Goal: Transaction & Acquisition: Download file/media

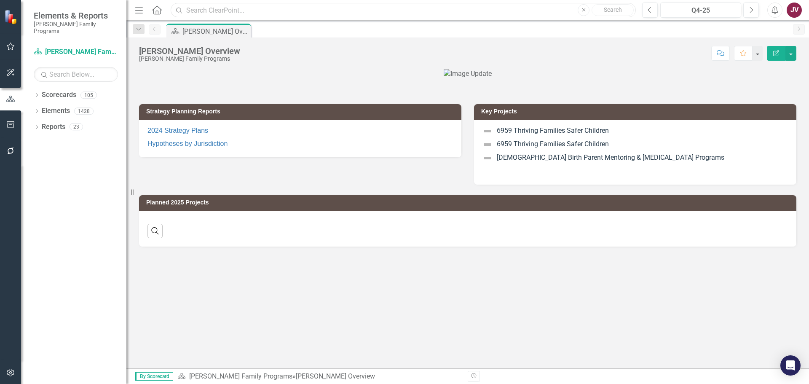
click at [214, 9] on input "text" at bounding box center [403, 10] width 465 height 15
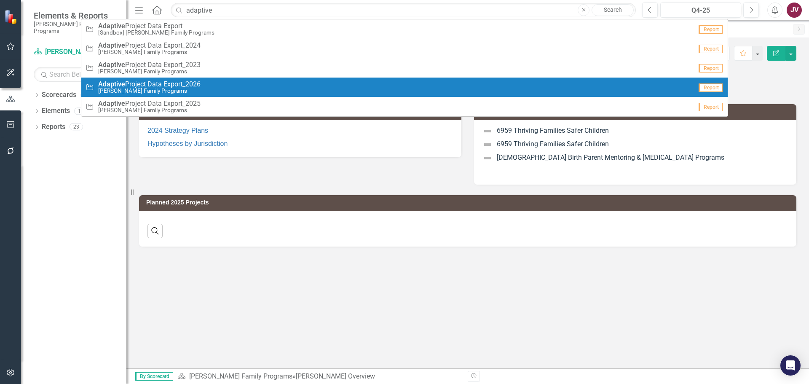
click at [206, 85] on div "Project Adaptive Project Data Export_2026 [PERSON_NAME] Family Programs" at bounding box center [388, 87] width 606 height 14
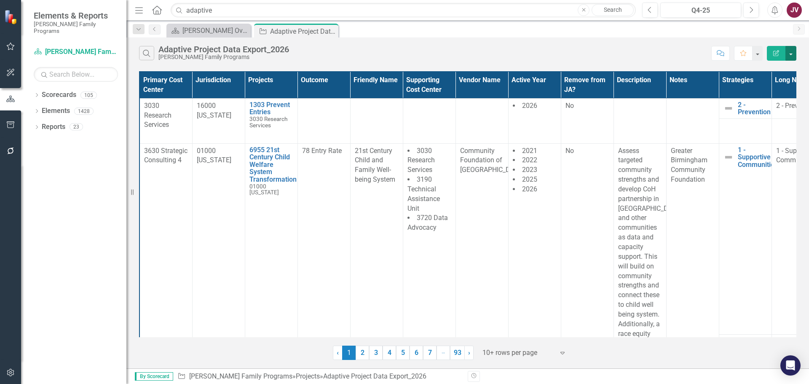
click at [790, 53] on button "button" at bounding box center [790, 53] width 11 height 15
click at [777, 102] on link "Excel Export to Excel" at bounding box center [762, 101] width 67 height 16
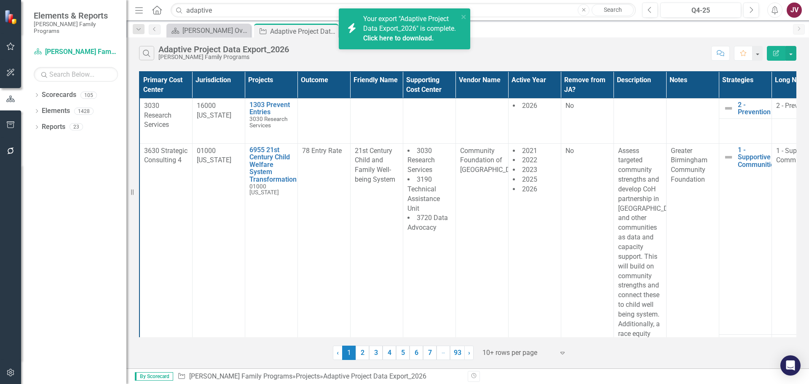
click at [409, 42] on link "Click here to download." at bounding box center [398, 38] width 71 height 8
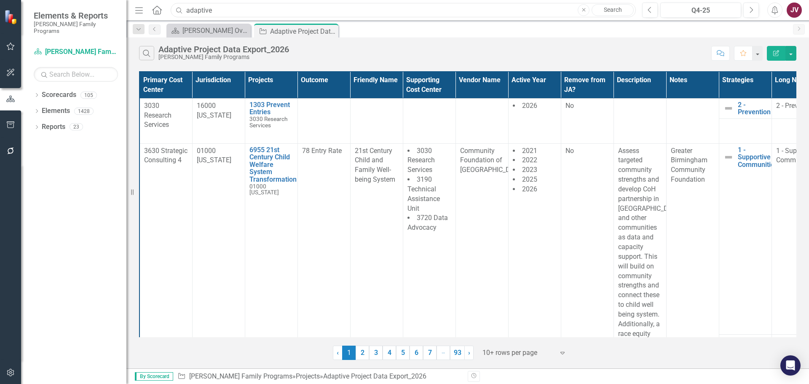
drag, startPoint x: 228, startPoint y: 9, endPoint x: 100, endPoint y: -2, distance: 128.1
click at [100, 0] on html "Elements & Reports [PERSON_NAME] Family Programs Scorecard [PERSON_NAME] Family…" at bounding box center [404, 192] width 809 height 384
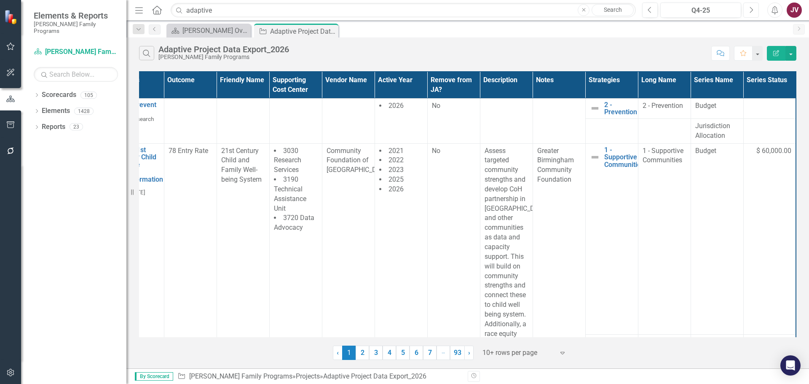
click at [756, 14] on button "Next" at bounding box center [751, 10] width 16 height 15
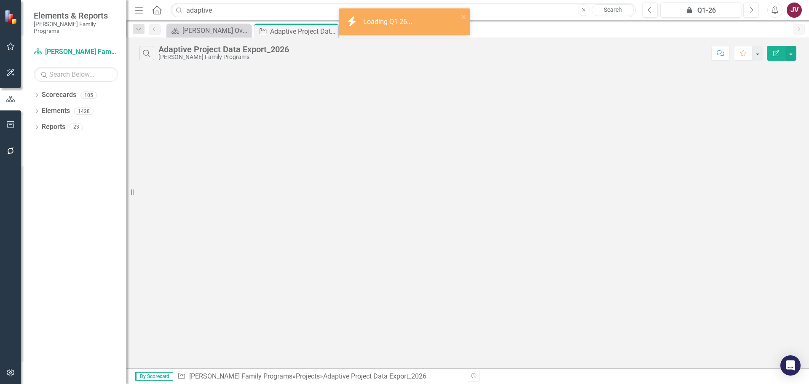
click at [754, 14] on button "Next" at bounding box center [751, 10] width 16 height 15
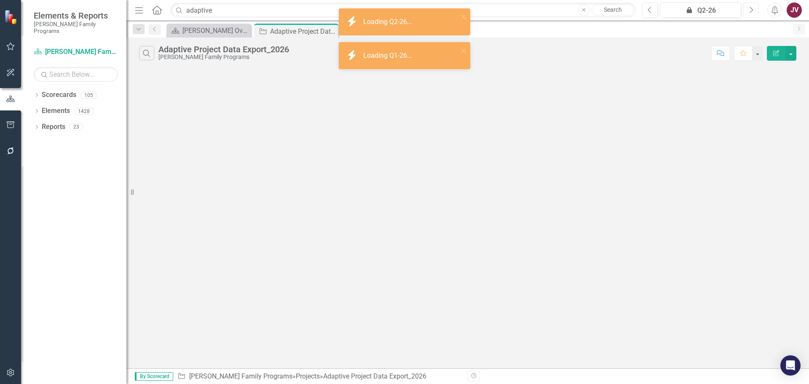
click at [751, 13] on icon "Next" at bounding box center [750, 10] width 5 height 8
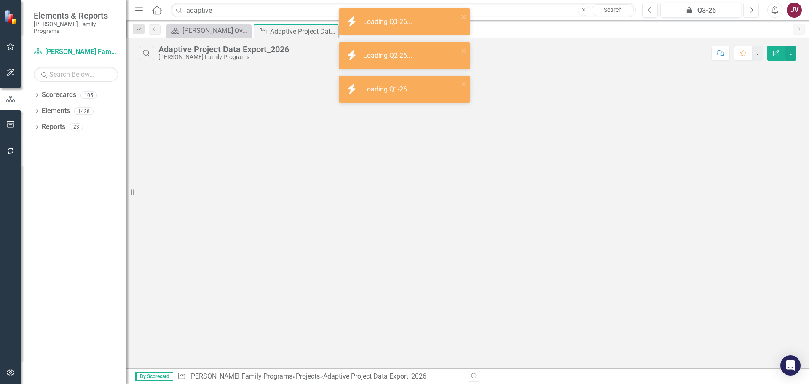
click at [751, 13] on icon "Next" at bounding box center [750, 10] width 5 height 8
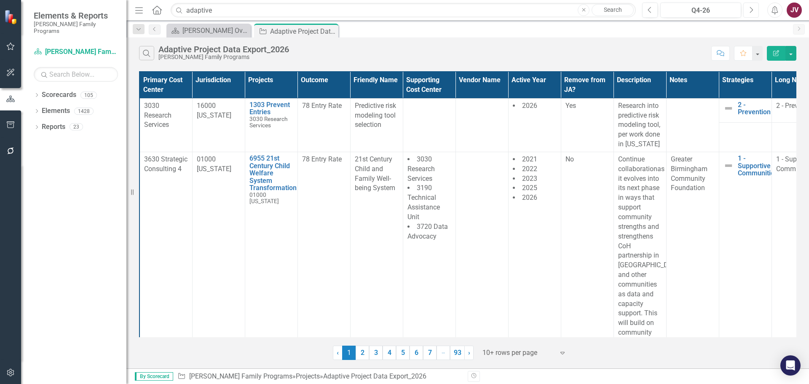
scroll to position [0, 140]
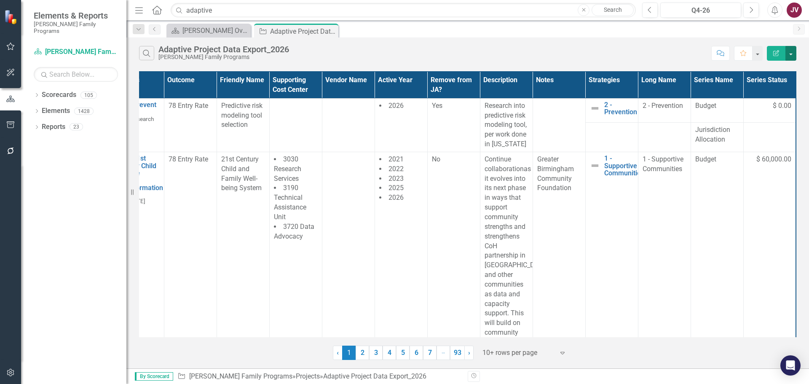
click at [791, 53] on button "button" at bounding box center [790, 53] width 11 height 15
click at [762, 101] on link "Excel Export to Excel" at bounding box center [762, 101] width 67 height 16
click at [206, 29] on div "[PERSON_NAME] Overview" at bounding box center [210, 30] width 56 height 11
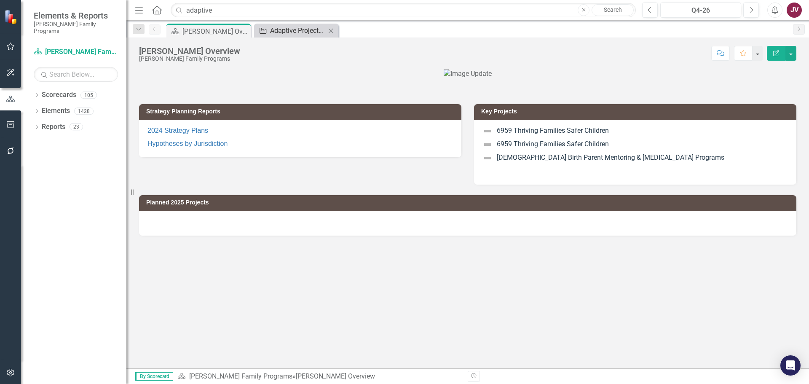
click at [283, 32] on div "Adaptive Project Data Export_2026" at bounding box center [298, 30] width 56 height 11
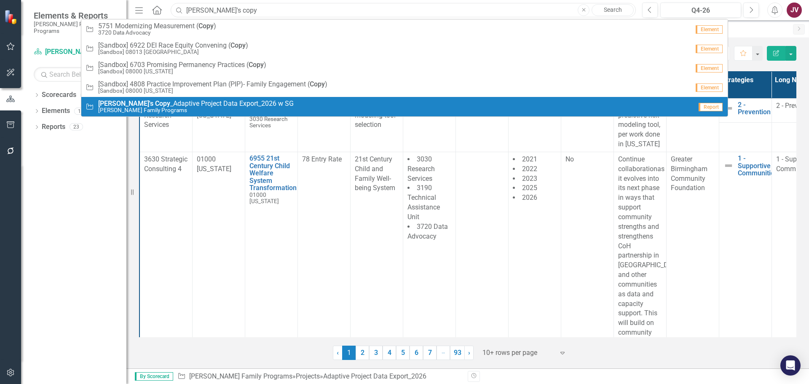
type input "[PERSON_NAME]'s copy"
click at [211, 107] on span "[PERSON_NAME]'s Copy _Adaptive Project Data Export_2026 w SG" at bounding box center [195, 104] width 195 height 8
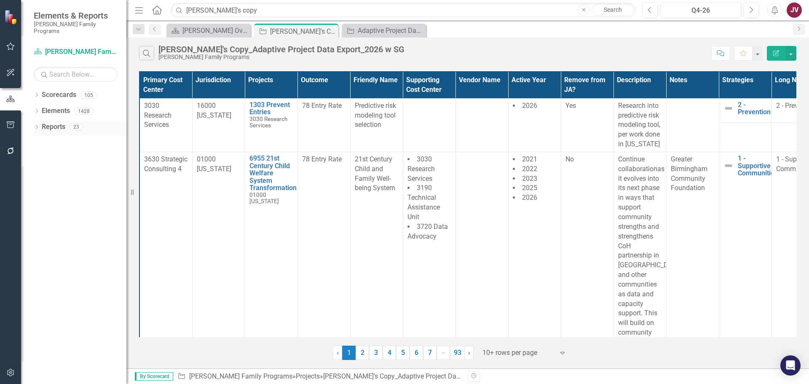
click at [37, 125] on icon "Dropdown" at bounding box center [37, 127] width 6 height 5
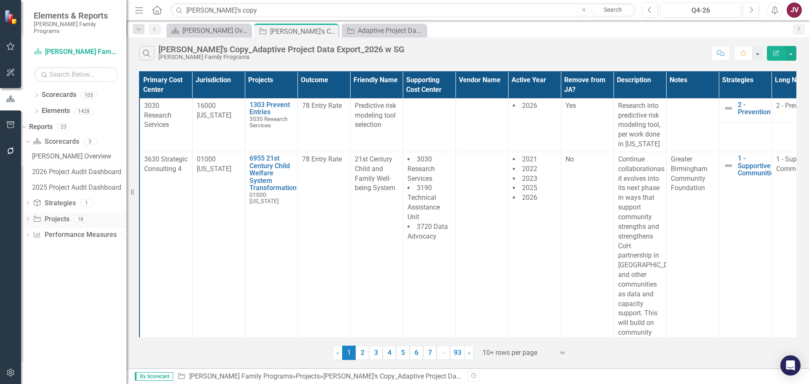
click at [29, 217] on icon at bounding box center [28, 219] width 2 height 4
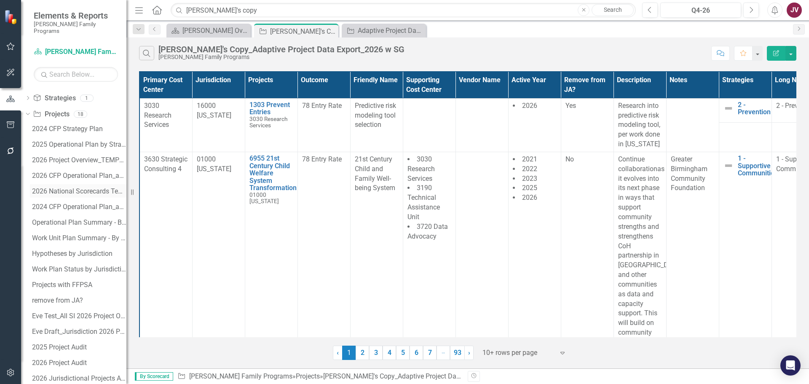
scroll to position [16, 0]
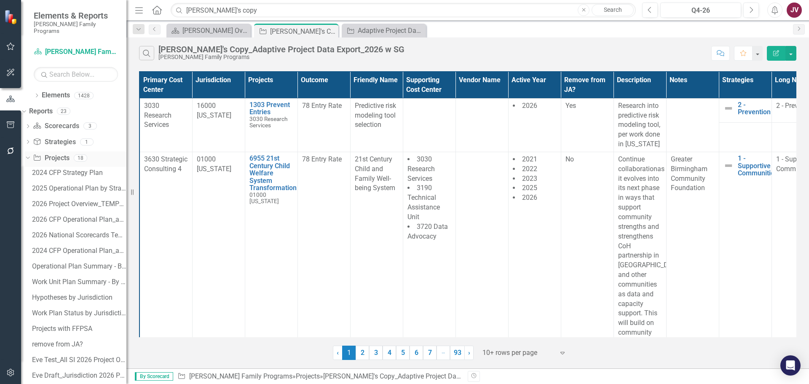
click at [69, 154] on link "Project Projects" at bounding box center [51, 158] width 36 height 10
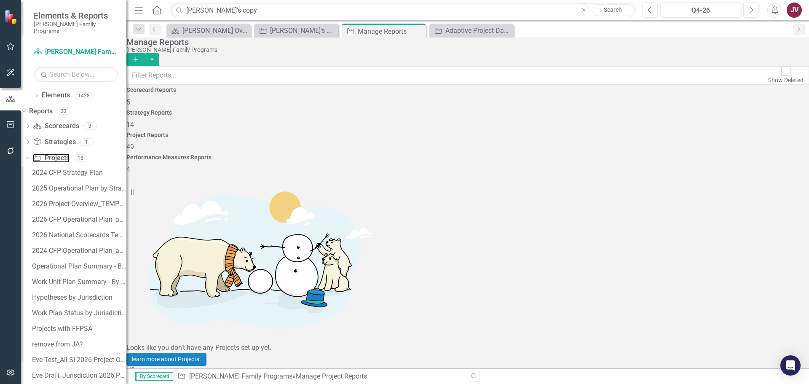
scroll to position [379, 0]
click at [467, 32] on div "Adaptive Project Data Export_2026" at bounding box center [473, 30] width 56 height 11
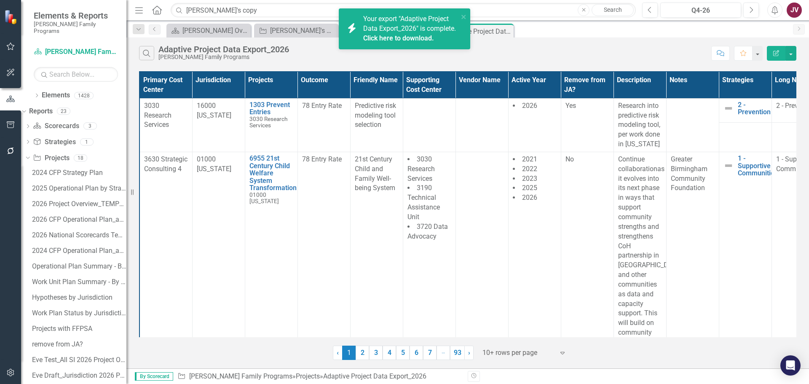
click at [411, 42] on link "Click here to download." at bounding box center [398, 38] width 71 height 8
